Goal: Task Accomplishment & Management: Use online tool/utility

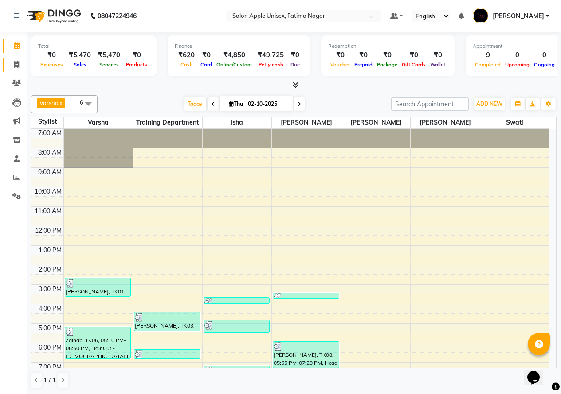
click at [16, 71] on link "Invoice" at bounding box center [13, 65] width 21 height 15
select select "service"
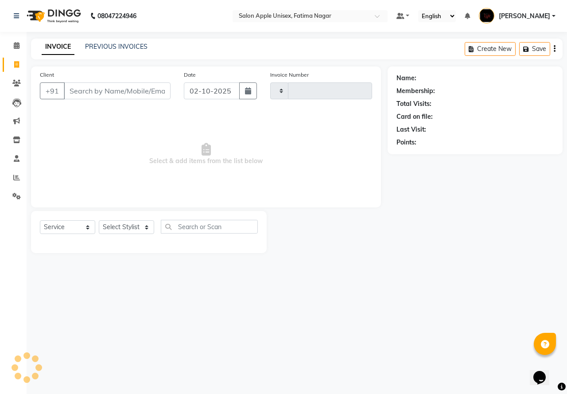
type input "1930"
select select "118"
click at [67, 90] on input "Client" at bounding box center [117, 90] width 107 height 17
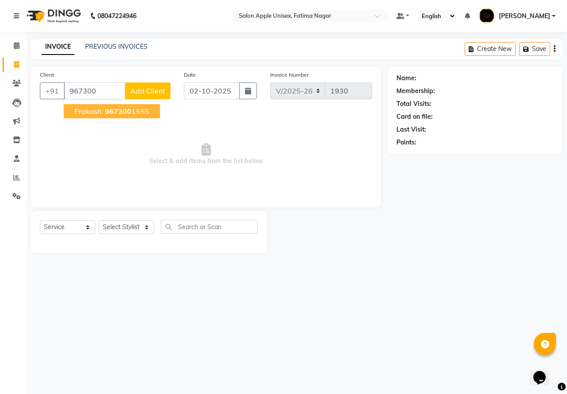
drag, startPoint x: 104, startPoint y: 115, endPoint x: 108, endPoint y: 110, distance: 6.4
click at [108, 111] on ngb-highlight "967300 1555" at bounding box center [126, 111] width 46 height 9
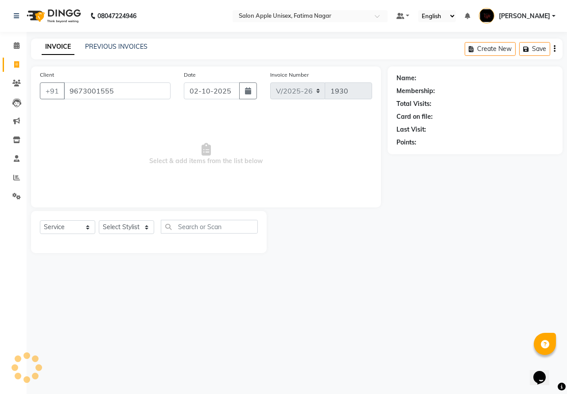
type input "9673001555"
select select "1: Object"
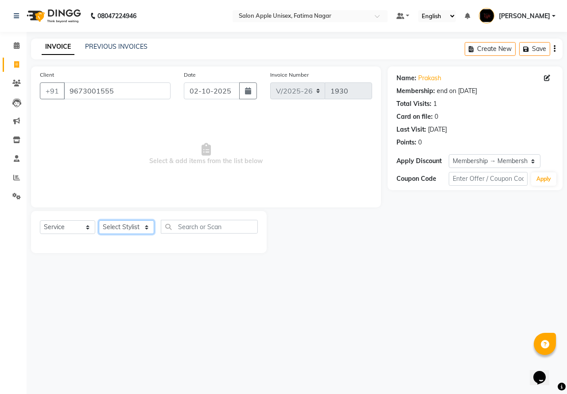
click at [123, 230] on select "Select Stylist [PERSON_NAME] [PERSON_NAME] [PERSON_NAME] [PERSON_NAME] Training…" at bounding box center [126, 227] width 55 height 14
select select "11051"
click at [99, 220] on select "Select Stylist [PERSON_NAME] [PERSON_NAME] [PERSON_NAME] [PERSON_NAME] Training…" at bounding box center [126, 227] width 55 height 14
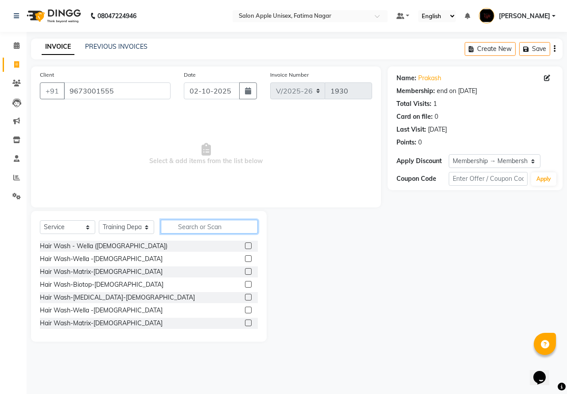
click at [216, 227] on input "text" at bounding box center [209, 227] width 97 height 14
type input "["
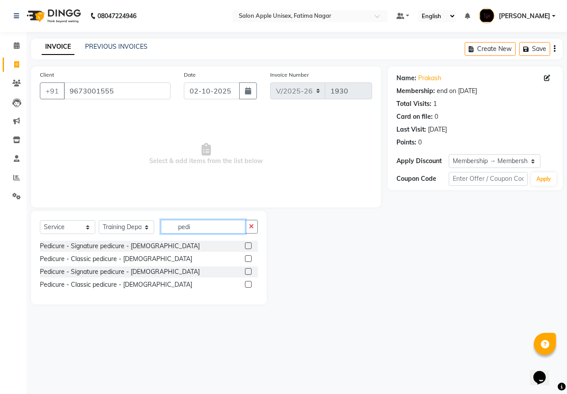
type input "pedi"
click at [248, 258] on label at bounding box center [248, 258] width 7 height 7
click at [248, 258] on input "checkbox" at bounding box center [248, 259] width 6 height 6
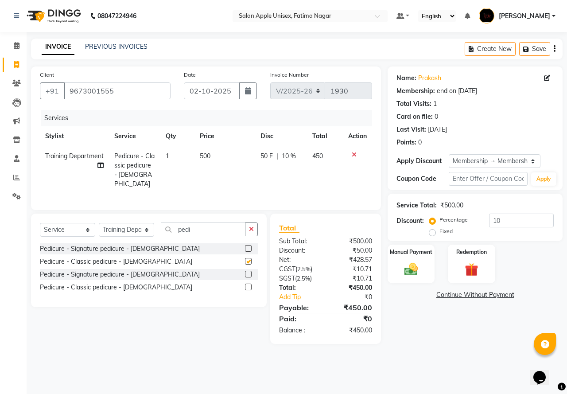
checkbox input "false"
click at [354, 153] on icon at bounding box center [354, 155] width 5 height 6
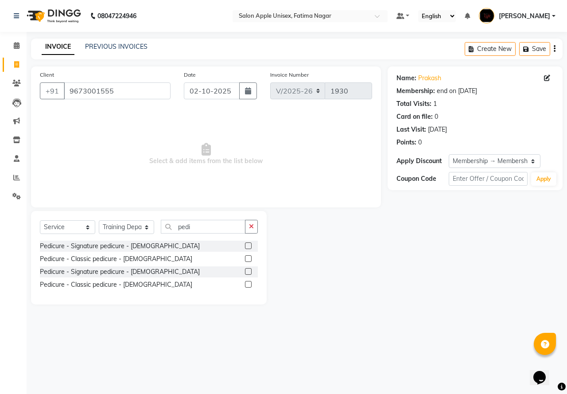
click at [251, 284] on label at bounding box center [248, 284] width 7 height 7
click at [251, 284] on input "checkbox" at bounding box center [248, 285] width 6 height 6
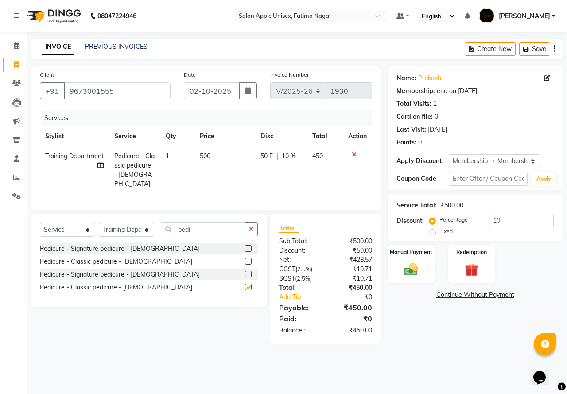
checkbox input "false"
click at [250, 271] on label at bounding box center [248, 274] width 7 height 7
click at [250, 272] on input "checkbox" at bounding box center [248, 275] width 6 height 6
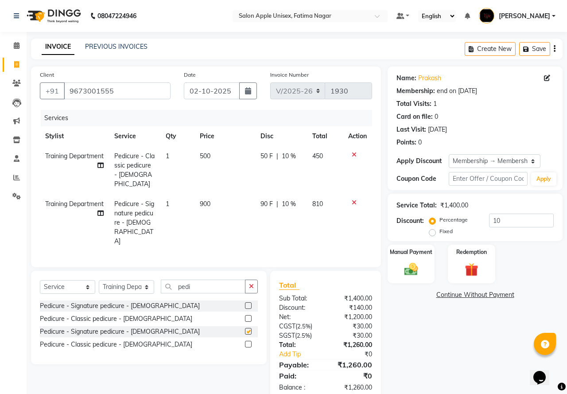
checkbox input "false"
click at [353, 153] on icon at bounding box center [354, 155] width 5 height 6
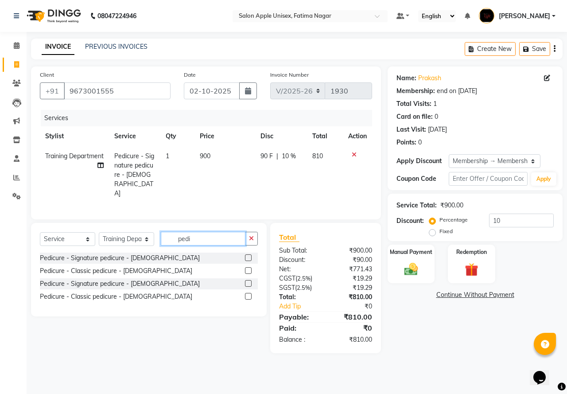
click at [213, 233] on input "pedi" at bounding box center [203, 239] width 85 height 14
type input "p"
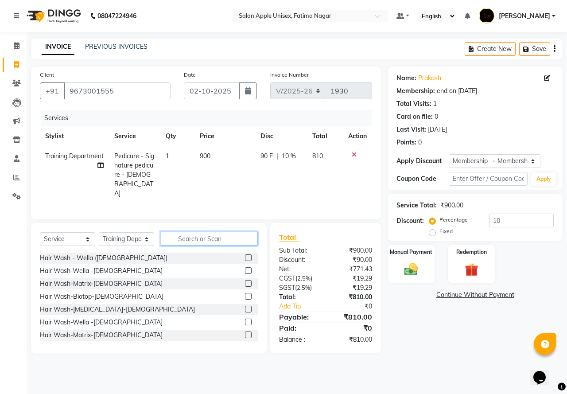
type input "h"
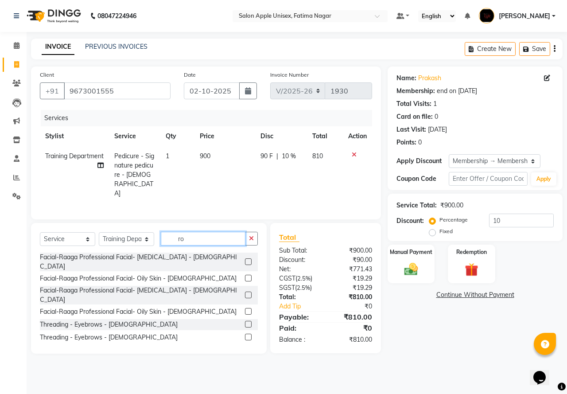
type input "r"
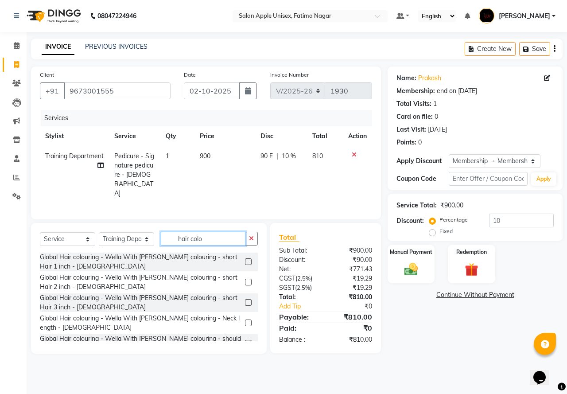
type input "hair colo"
click at [245, 320] on label at bounding box center [248, 323] width 7 height 7
click at [245, 320] on input "checkbox" at bounding box center [248, 323] width 6 height 6
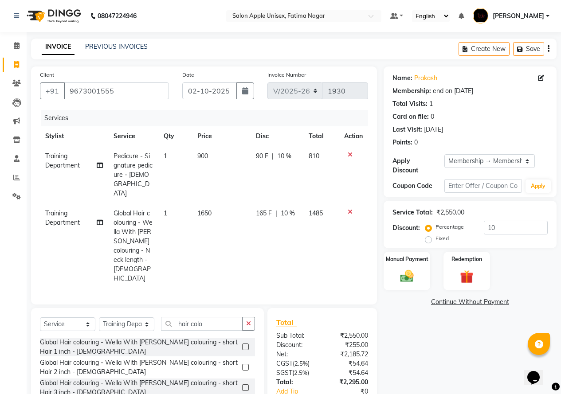
checkbox input "false"
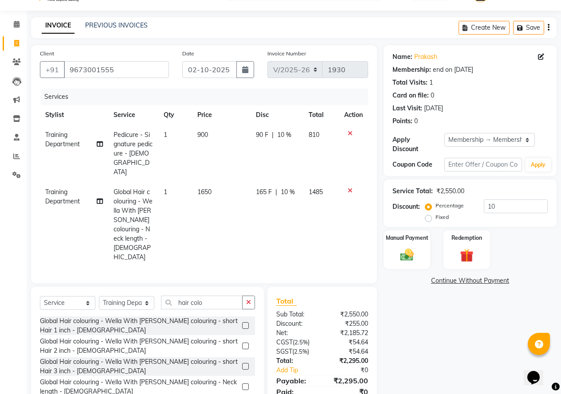
scroll to position [27, 0]
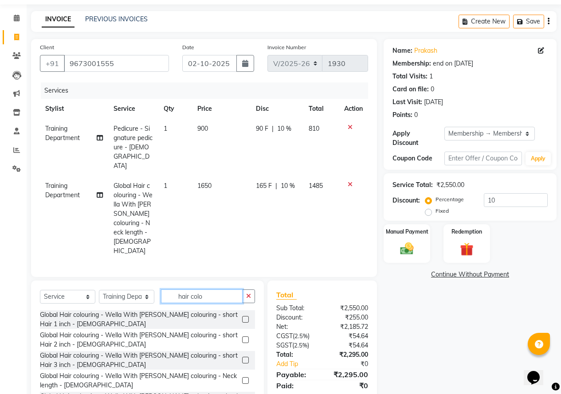
click at [220, 289] on input "hair colo" at bounding box center [202, 296] width 82 height 14
drag, startPoint x: 213, startPoint y: 266, endPoint x: 215, endPoint y: 270, distance: 5.2
click at [215, 289] on input "hair colo" at bounding box center [202, 296] width 82 height 14
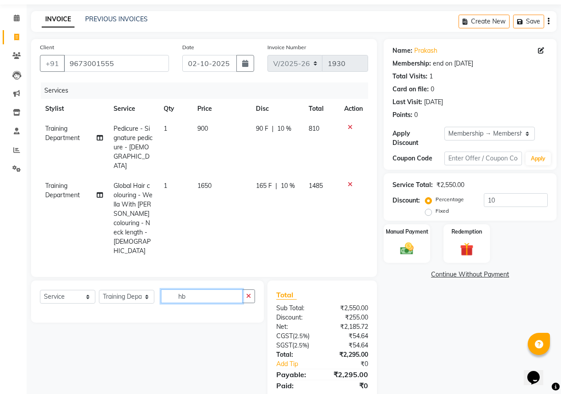
scroll to position [27, 0]
type input "h"
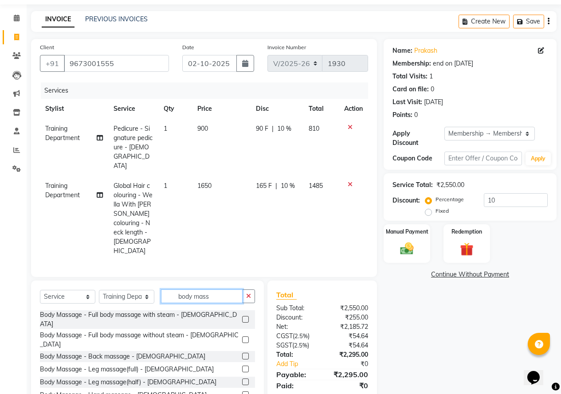
type input "body mass"
click at [242, 336] on label at bounding box center [245, 339] width 7 height 7
click at [242, 337] on input "checkbox" at bounding box center [245, 340] width 6 height 6
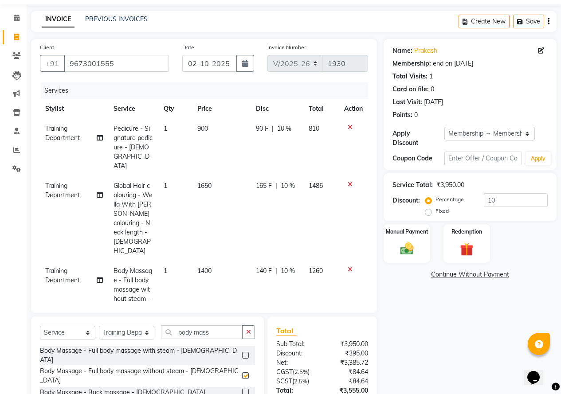
checkbox input "false"
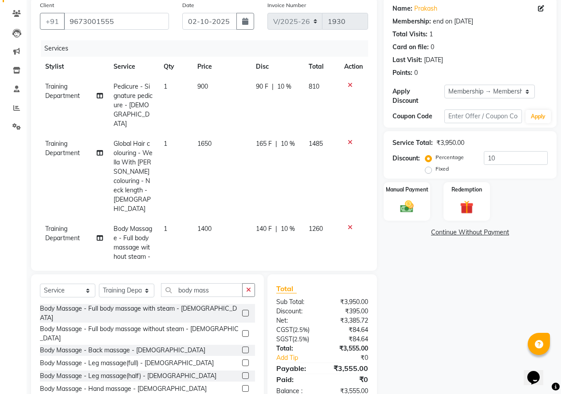
scroll to position [85, 0]
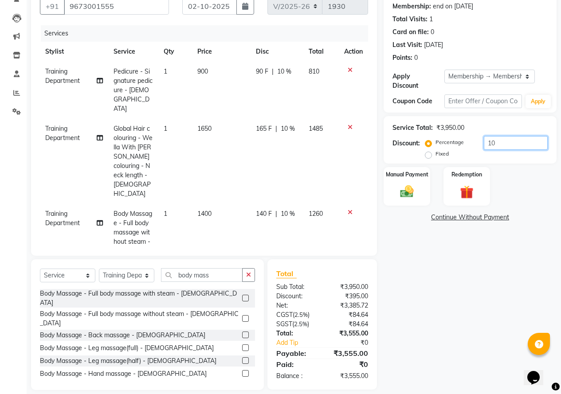
click at [512, 136] on input "10" at bounding box center [516, 143] width 64 height 14
type input "1"
click at [496, 136] on input "number" at bounding box center [516, 143] width 64 height 14
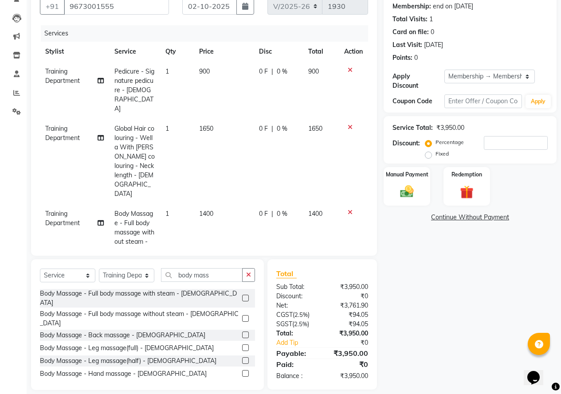
click at [435, 150] on label "Fixed" at bounding box center [441, 154] width 13 height 8
click at [428, 151] on input "Fixed" at bounding box center [430, 154] width 6 height 6
radio input "true"
click at [526, 136] on input "number" at bounding box center [516, 143] width 64 height 14
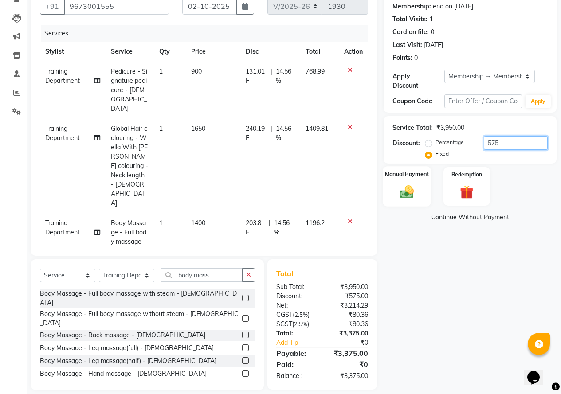
type input "575"
click at [406, 189] on img at bounding box center [406, 191] width 23 height 16
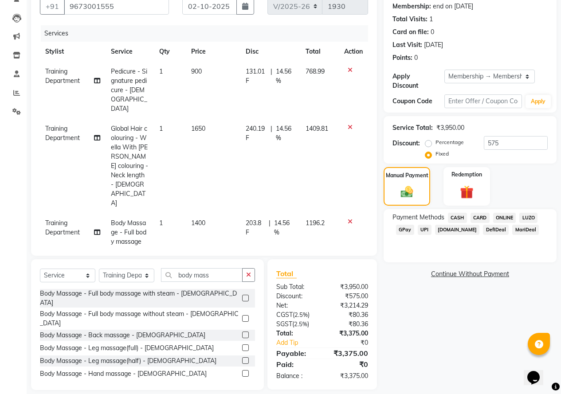
click at [476, 213] on span "CARD" at bounding box center [479, 218] width 19 height 10
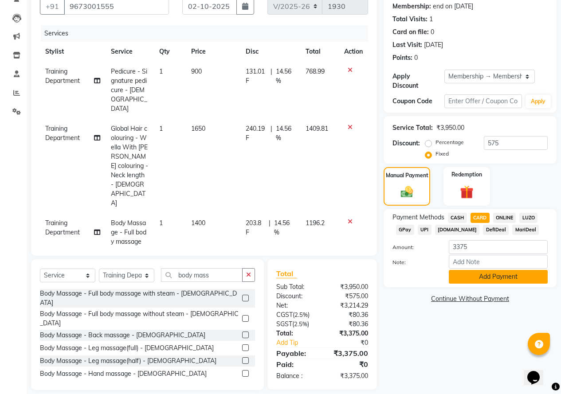
click at [491, 270] on button "Add Payment" at bounding box center [497, 277] width 99 height 14
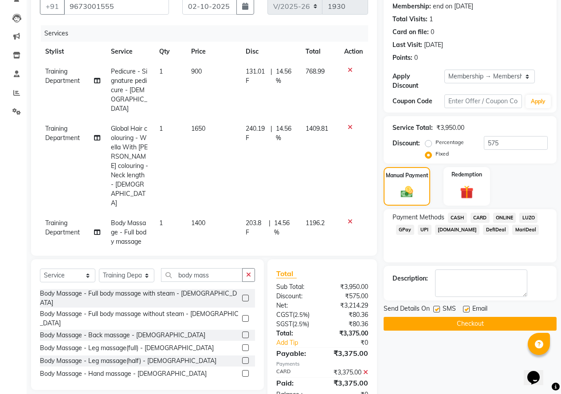
click at [434, 306] on label at bounding box center [436, 309] width 7 height 7
click at [434, 307] on input "checkbox" at bounding box center [436, 310] width 6 height 6
checkbox input "false"
click at [466, 306] on label at bounding box center [466, 309] width 7 height 7
click at [466, 307] on input "checkbox" at bounding box center [466, 310] width 6 height 6
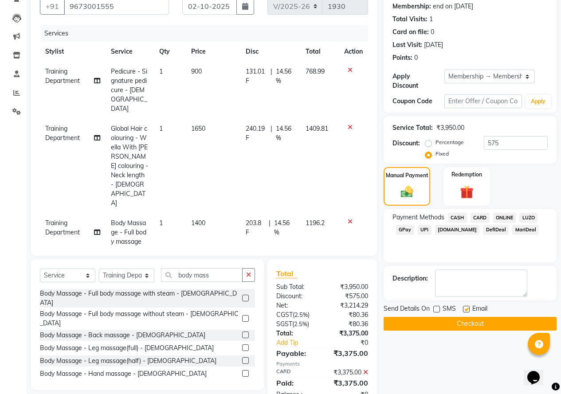
checkbox input "false"
click at [468, 320] on button "Checkout" at bounding box center [469, 324] width 173 height 14
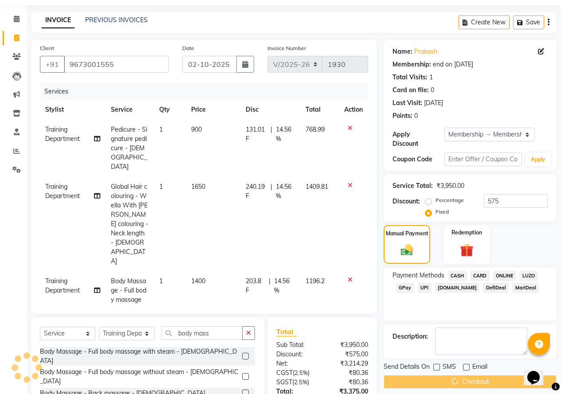
scroll to position [0, 0]
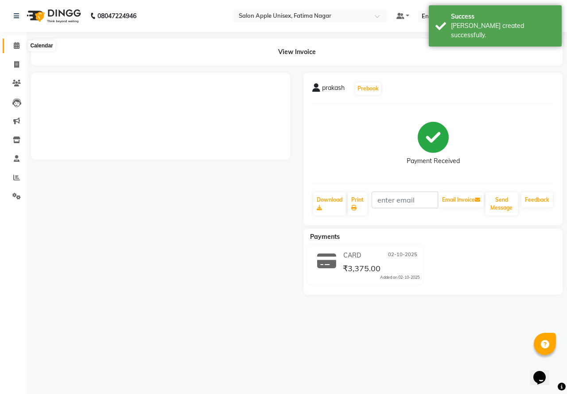
click at [14, 43] on icon at bounding box center [17, 45] width 6 height 7
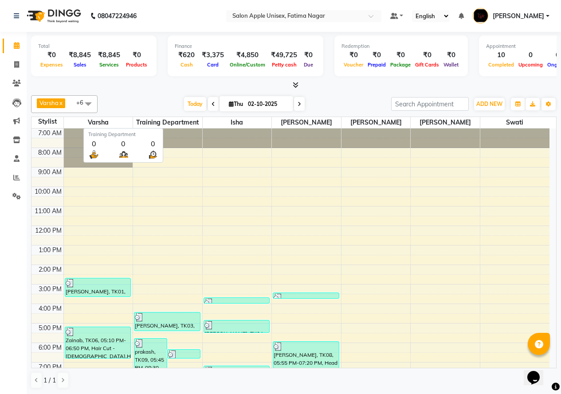
scroll to position [0, 0]
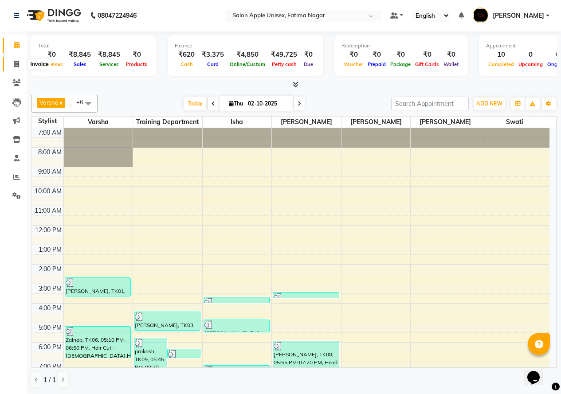
click at [21, 62] on span at bounding box center [17, 64] width 16 height 10
select select "service"
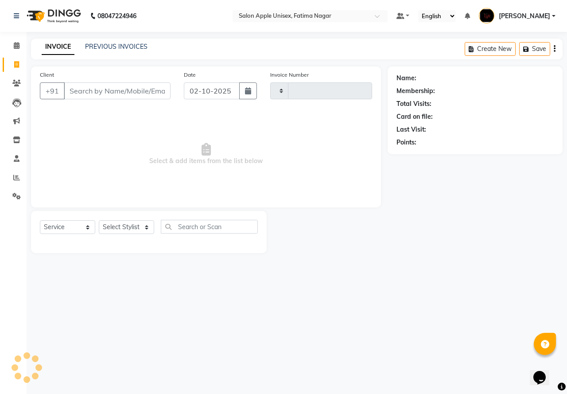
type input "1931"
select select "118"
